Goal: Information Seeking & Learning: Understand process/instructions

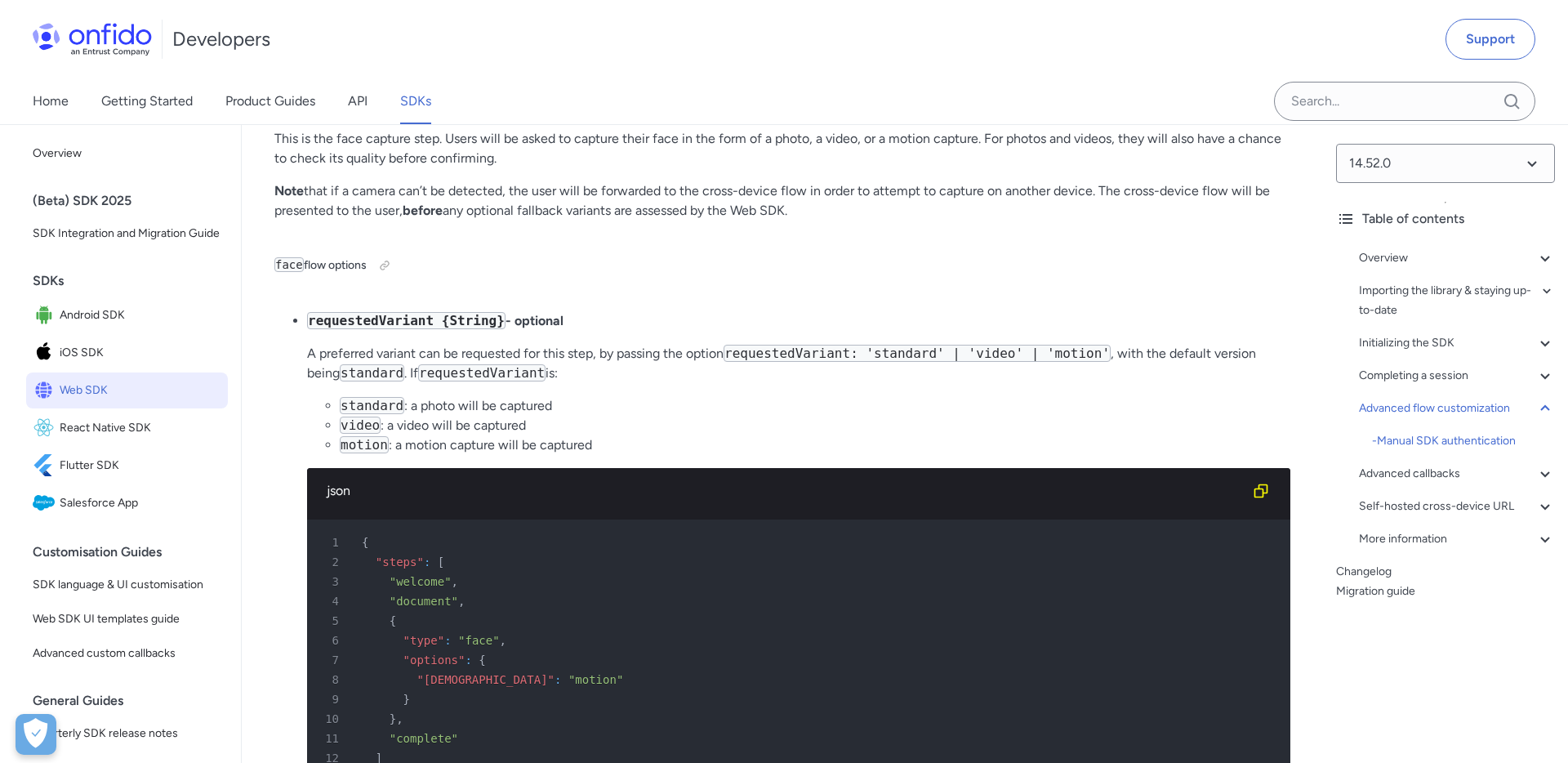
scroll to position [26405, 0]
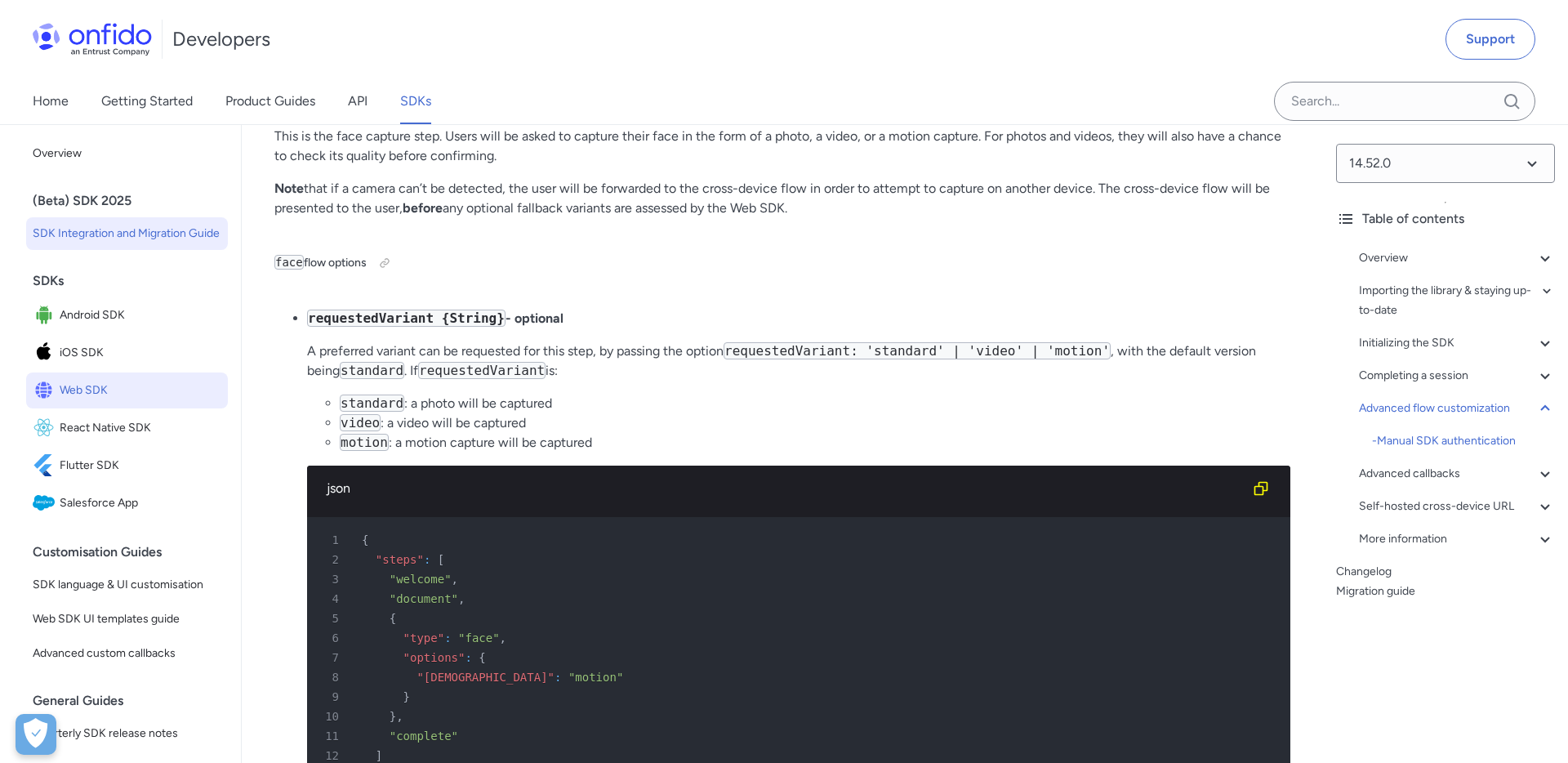
click at [177, 230] on span "SDK Integration and Migration Guide" at bounding box center [127, 234] width 188 height 20
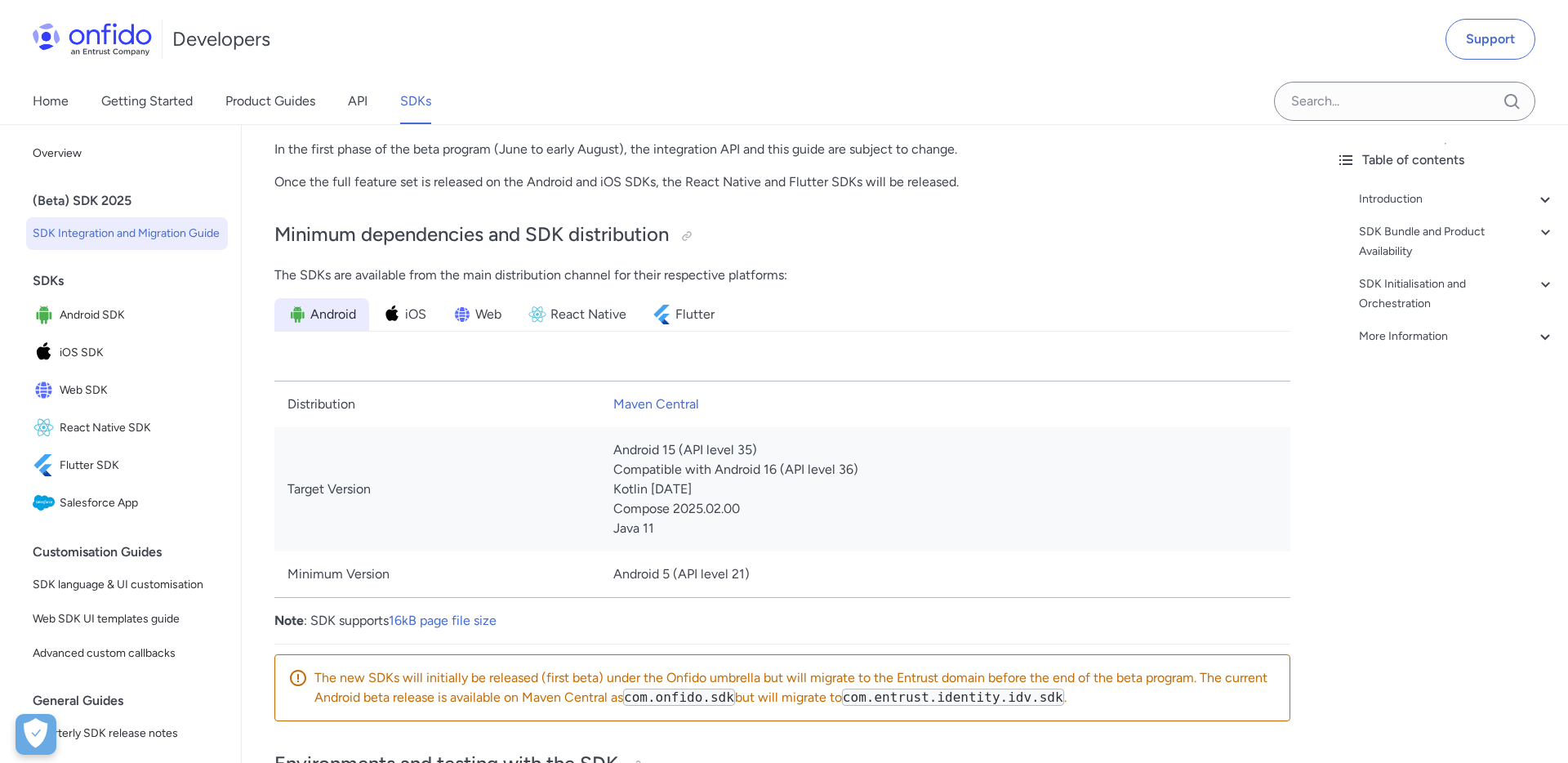
scroll to position [674, 0]
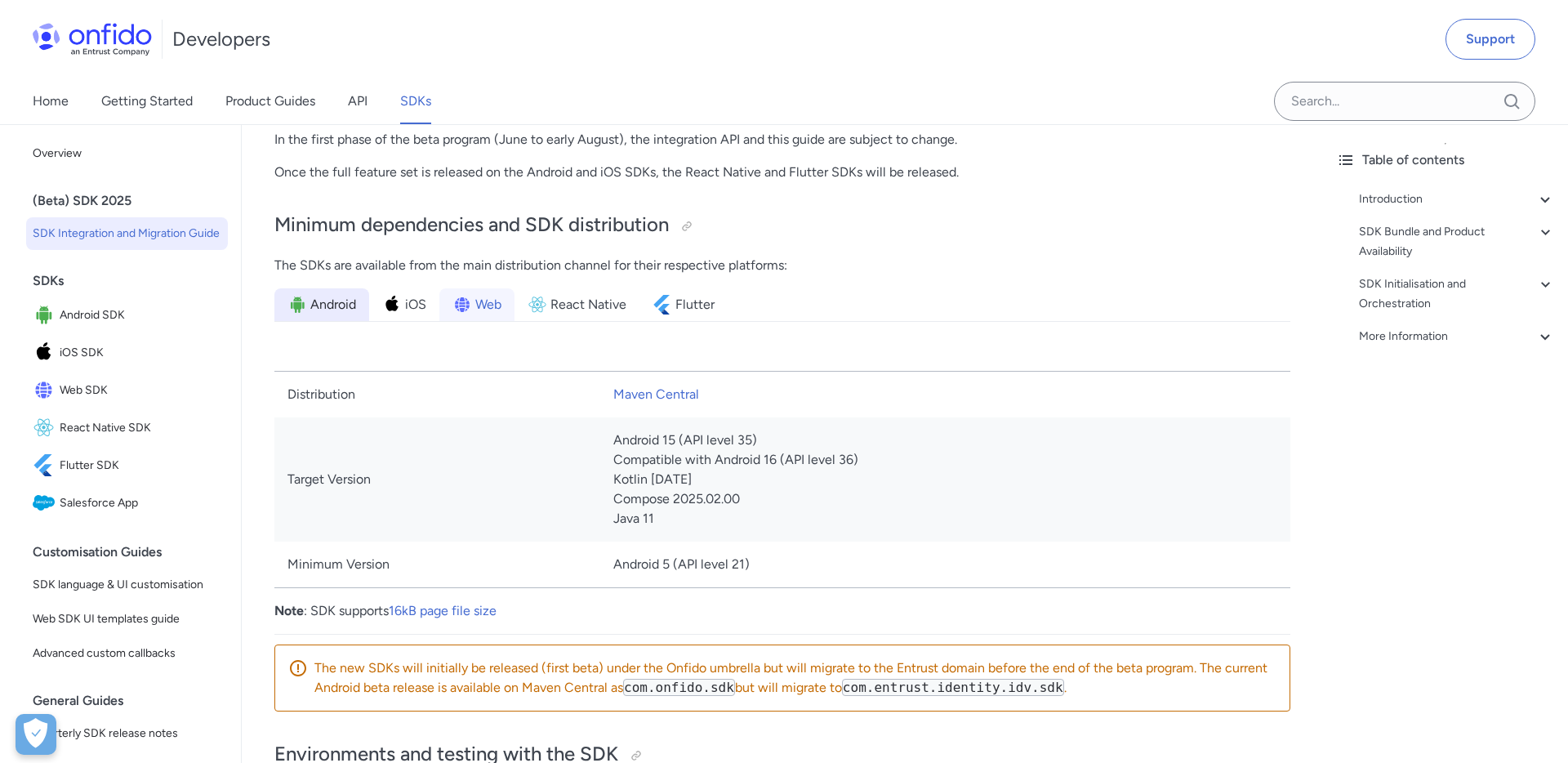
click at [483, 308] on span "Web" at bounding box center [488, 305] width 26 height 20
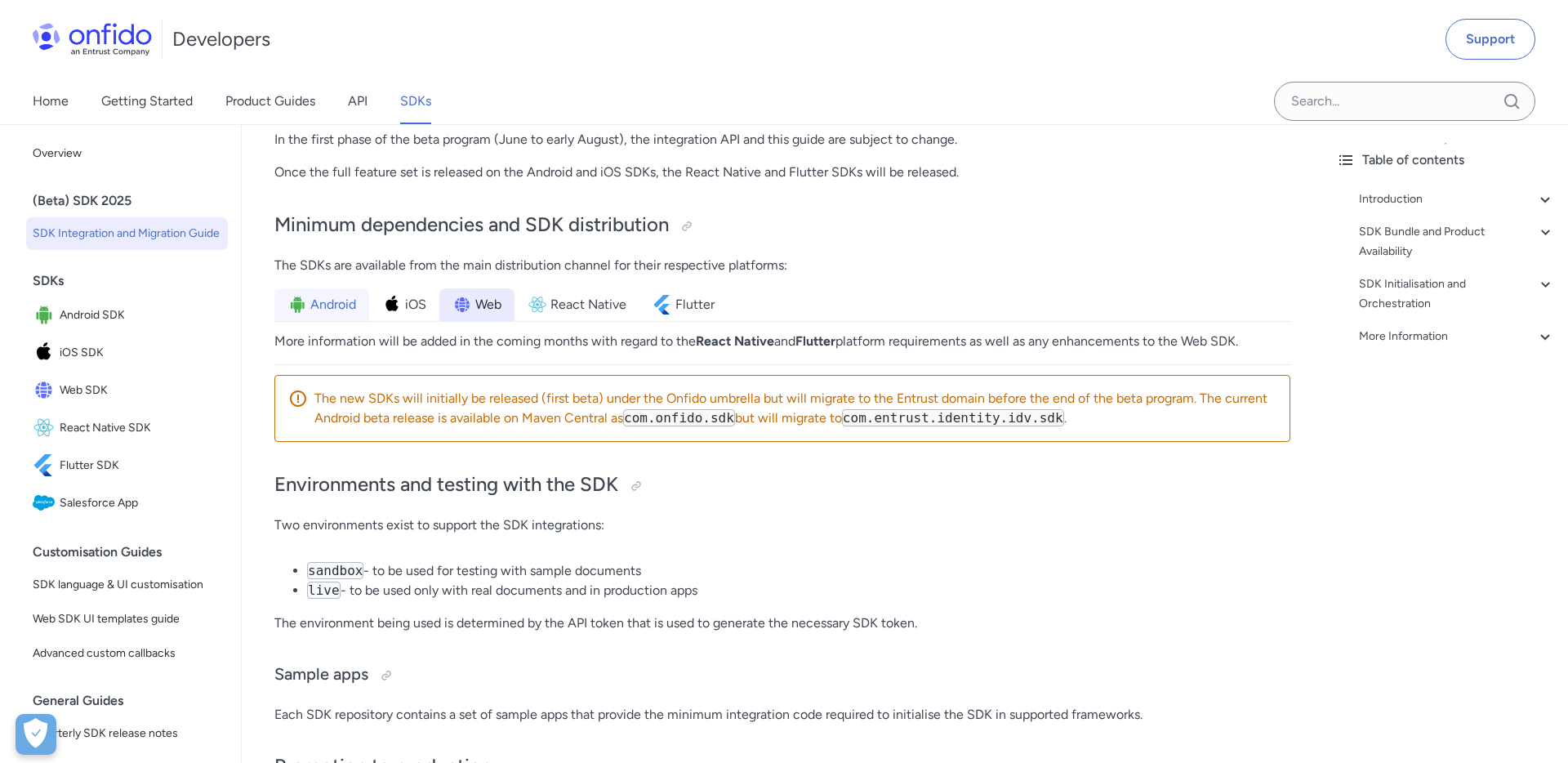
click at [329, 306] on span "Android" at bounding box center [333, 305] width 46 height 20
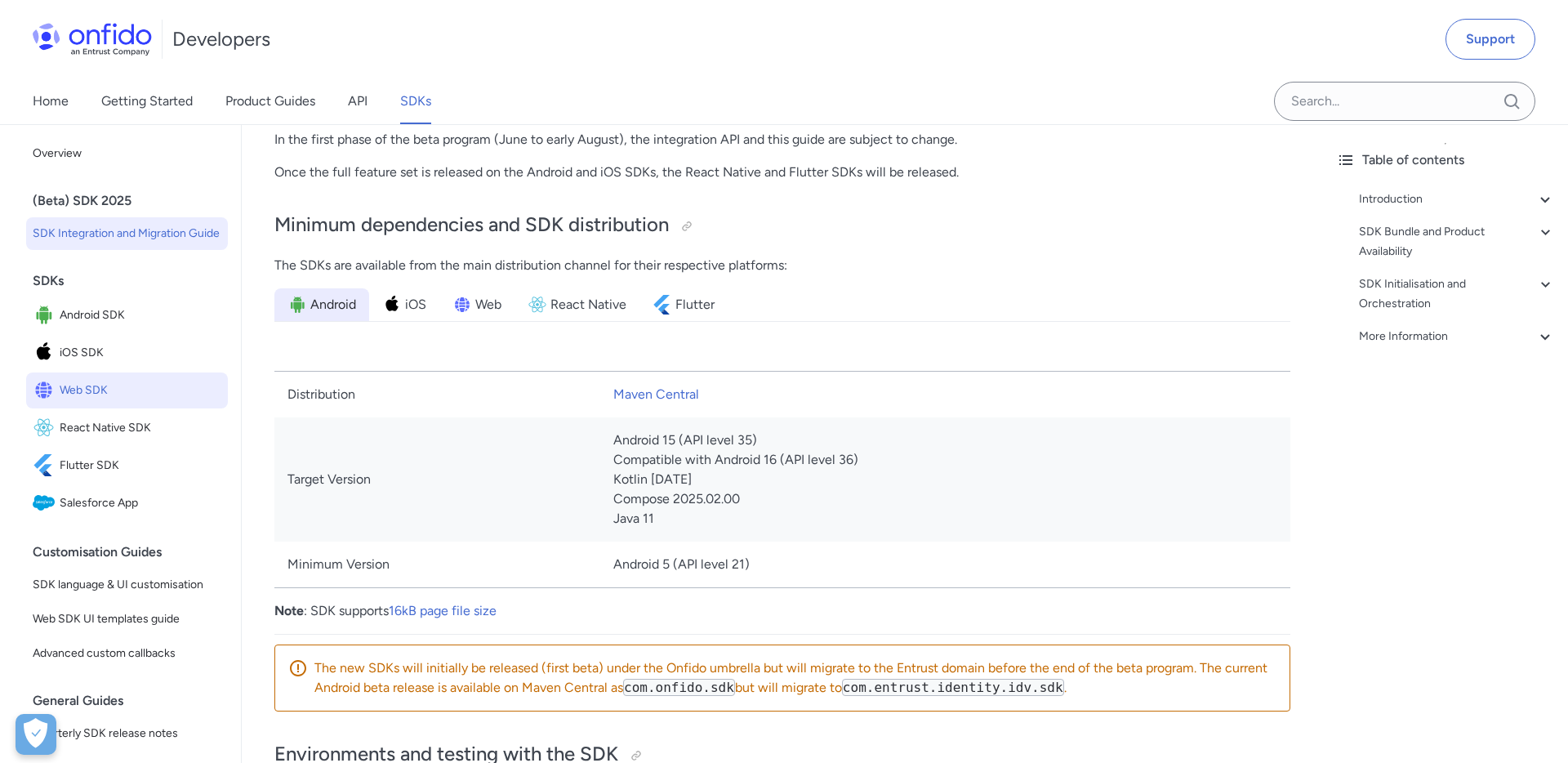
click at [112, 387] on span "Web SDK" at bounding box center [140, 390] width 162 height 23
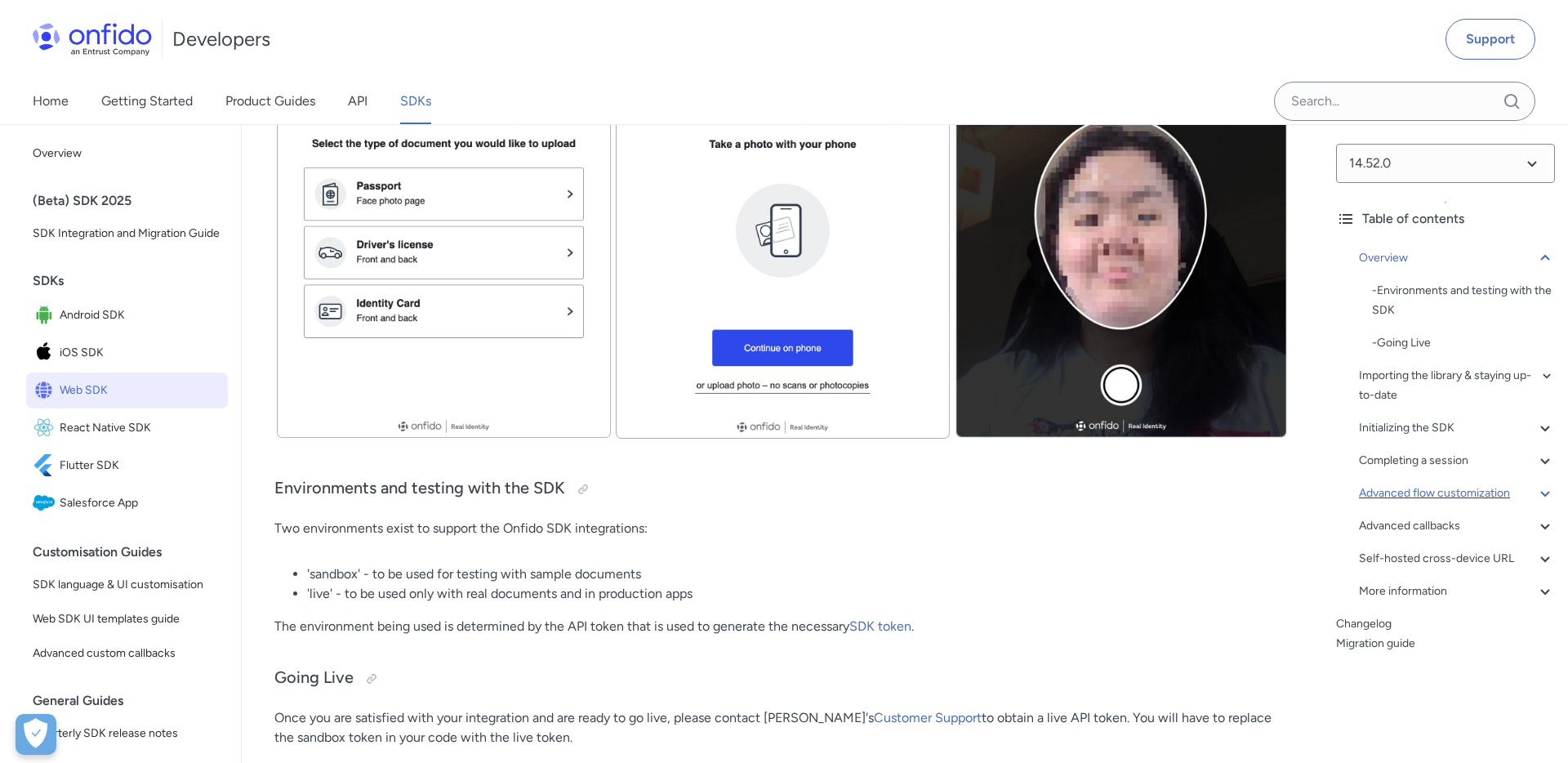
click at [1426, 490] on div "Advanced flow customization" at bounding box center [1456, 493] width 196 height 20
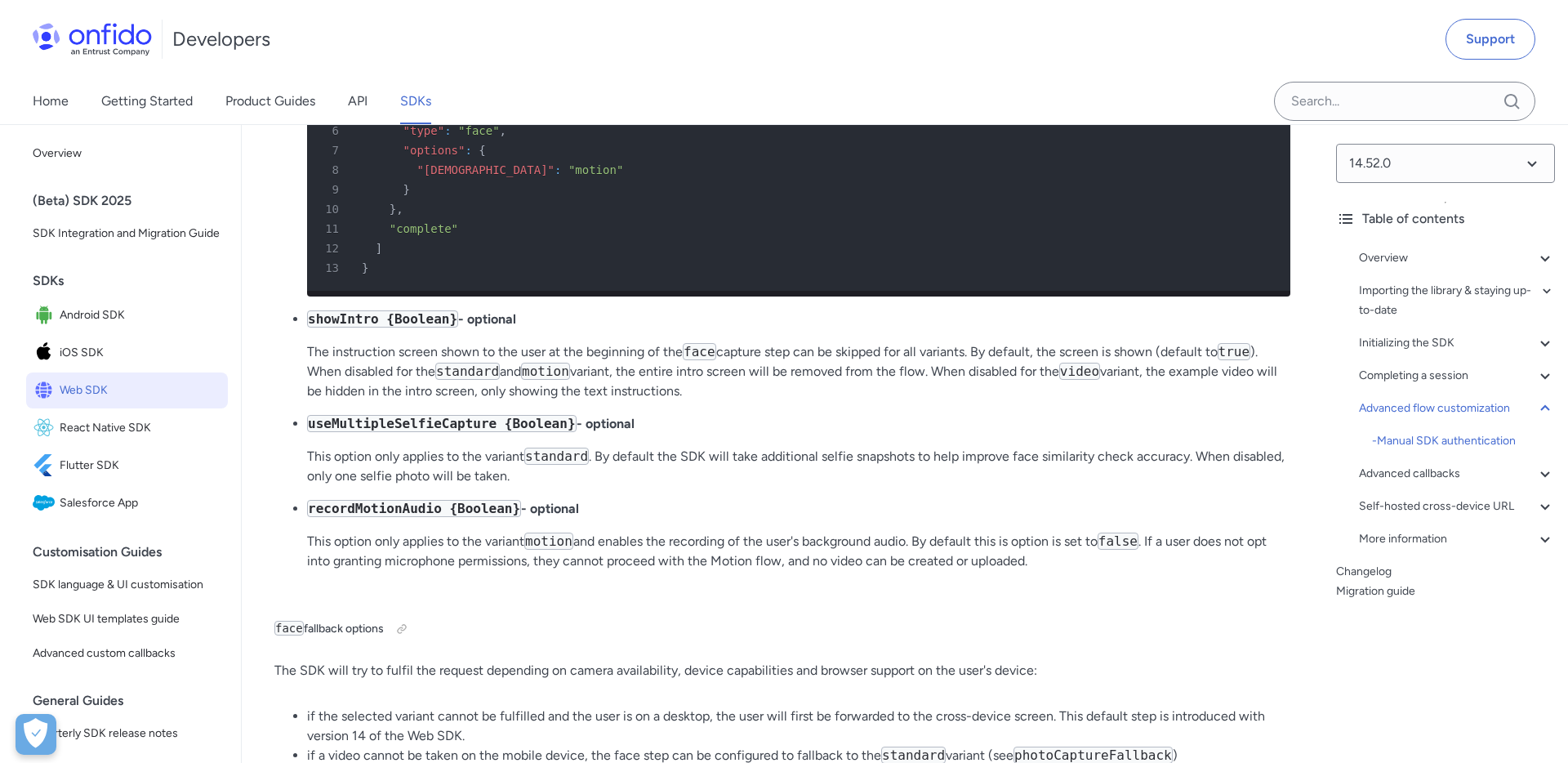
scroll to position [26917, 0]
